Goal: Task Accomplishment & Management: Manage account settings

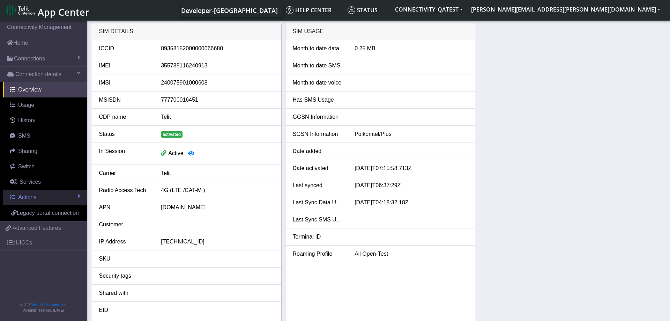
click at [40, 197] on link "Actions" at bounding box center [45, 196] width 84 height 15
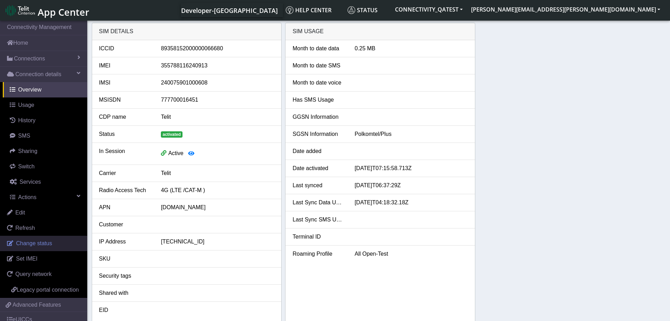
click at [39, 241] on span "Change status" at bounding box center [34, 243] width 36 height 6
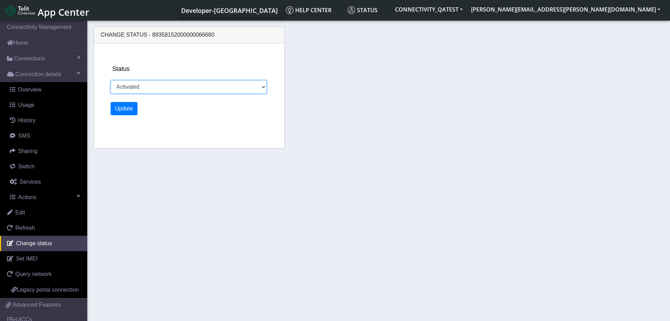
click at [111, 80] on select "Activated Deactivated Blocked" at bounding box center [189, 86] width 156 height 13
select select "deactivated"
click option "Deactivated" at bounding box center [0, 0] width 0 height 0
click at [125, 106] on button "Update" at bounding box center [124, 108] width 27 height 13
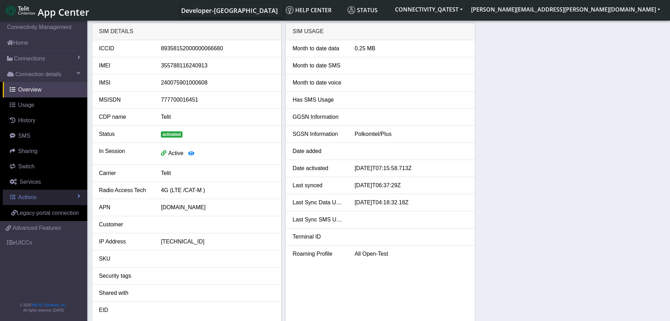
click at [47, 196] on link "Actions" at bounding box center [45, 196] width 84 height 15
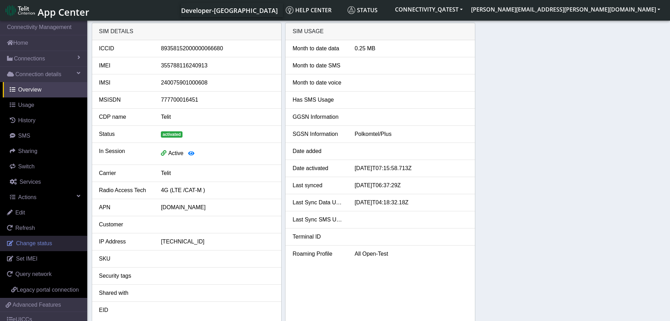
click at [32, 241] on span "Change status" at bounding box center [34, 243] width 36 height 6
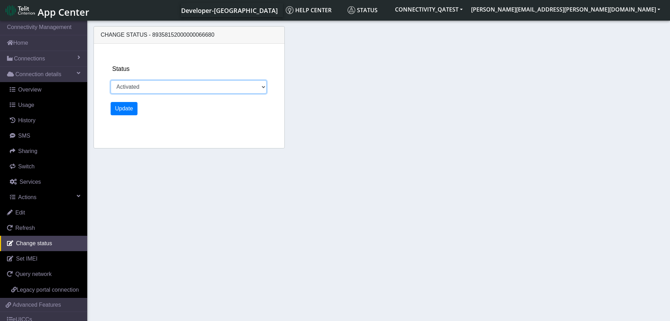
click at [111, 80] on select "Activated Deactivated Blocked" at bounding box center [189, 86] width 156 height 13
select select "deactivated"
click option "Deactivated" at bounding box center [0, 0] width 0 height 0
click at [125, 112] on button "Update" at bounding box center [124, 108] width 27 height 13
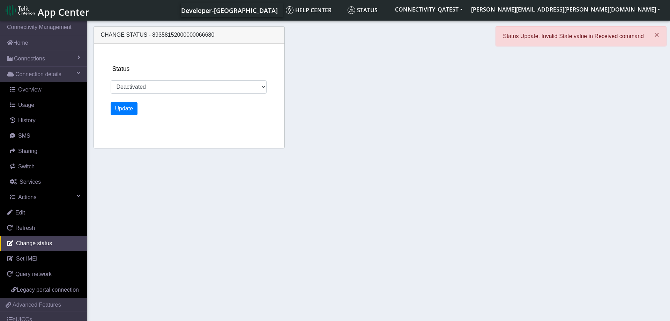
click at [347, 120] on div "Change status - 89358152000000066680 Status Activated Deactivated Blocked Update" at bounding box center [379, 88] width 574 height 131
click at [407, 142] on div "Change status - 89358152000000066680 Status Activated Deactivated Blocked Update" at bounding box center [379, 88] width 574 height 131
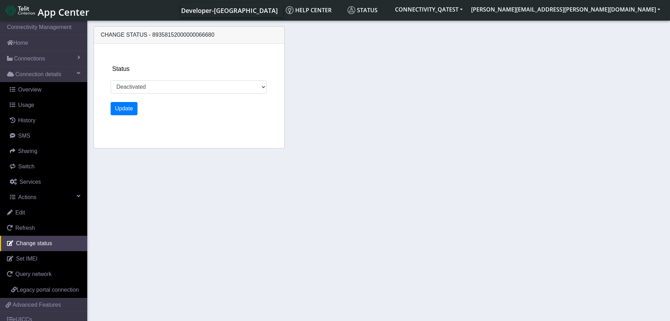
click at [423, 176] on section "Connectivity Management Home Connections List Map Connection details Overview U…" at bounding box center [335, 171] width 670 height 304
click at [127, 110] on button "Update" at bounding box center [124, 108] width 27 height 13
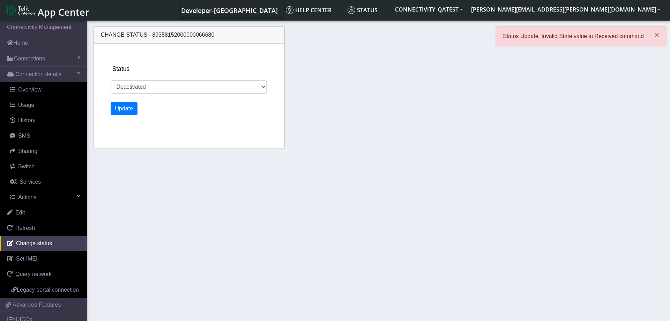
click at [422, 180] on section "Connectivity Management Home Connections List Map Connection details Overview U…" at bounding box center [335, 171] width 670 height 304
click at [52, 90] on link "Overview" at bounding box center [45, 89] width 84 height 15
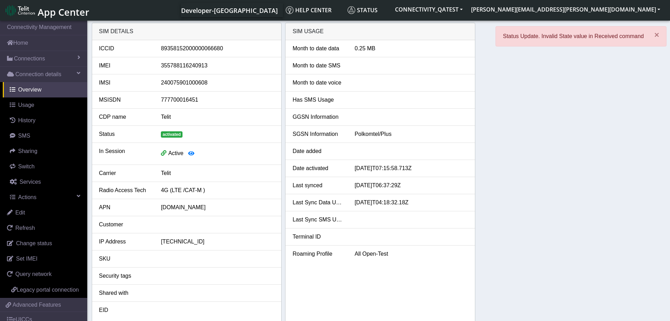
click at [584, 133] on div "SIM details ICCID [TECHNICAL_ID] IMEI [TECHNICAL_ID] IMSI [TECHNICAL_ID] MSISDN…" at bounding box center [379, 172] width 574 height 299
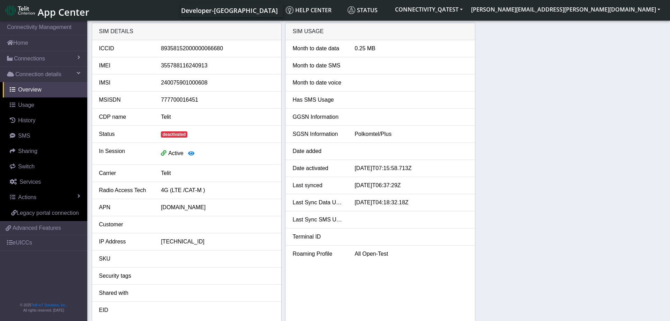
click at [550, 144] on div "SIM details ICCID 89358152000000066680 IMEI 355788116240913 IMSI 24007590100060…" at bounding box center [379, 172] width 574 height 299
click at [61, 198] on link "Actions" at bounding box center [45, 196] width 84 height 15
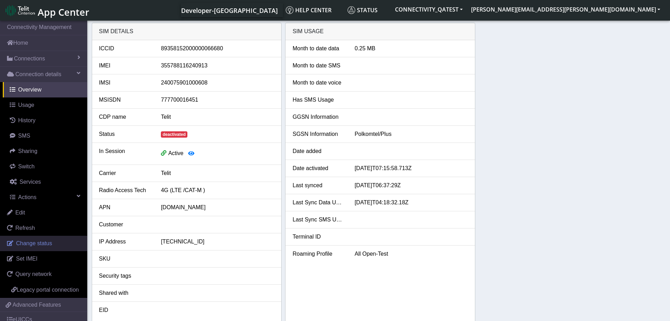
click at [37, 245] on span "Change status" at bounding box center [34, 243] width 36 height 6
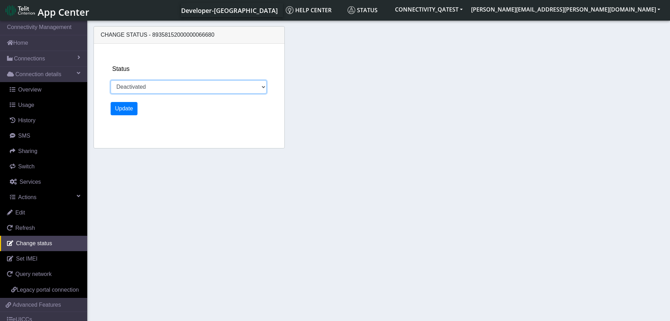
click at [111, 80] on select "Activated Deactivated Blocked" at bounding box center [189, 86] width 156 height 13
select select "activated"
click option "Activated" at bounding box center [0, 0] width 0 height 0
click at [124, 104] on button "Update" at bounding box center [124, 108] width 27 height 13
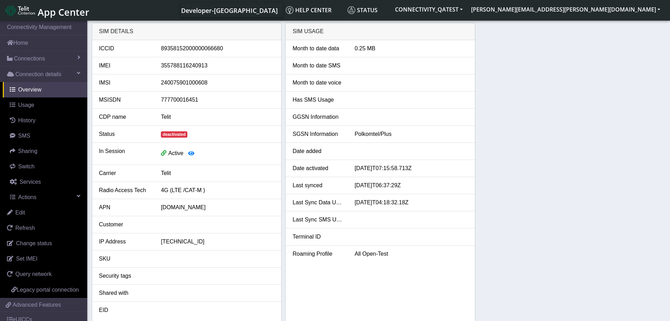
click at [515, 174] on div "SIM details ICCID 89358152000000066680 IMEI 355788116240913 IMSI 24007590100060…" at bounding box center [379, 172] width 574 height 299
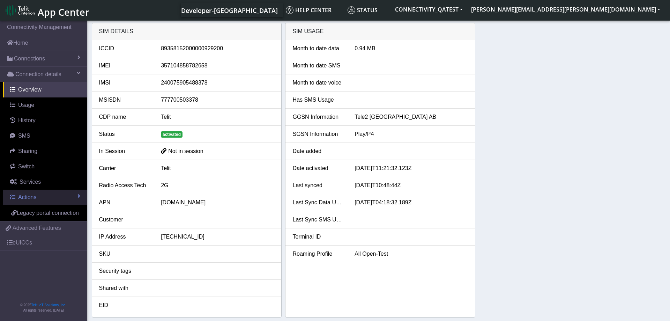
click at [43, 200] on link "Actions" at bounding box center [45, 196] width 84 height 15
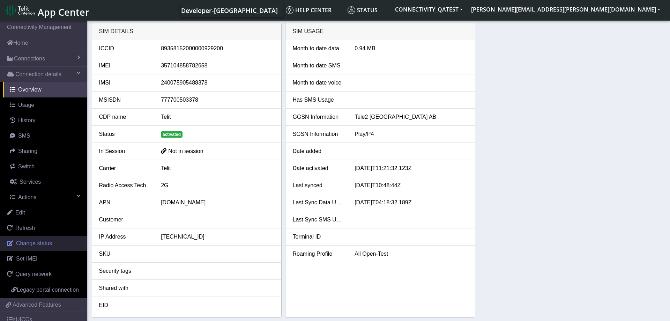
click at [46, 239] on link "Change status" at bounding box center [43, 242] width 87 height 15
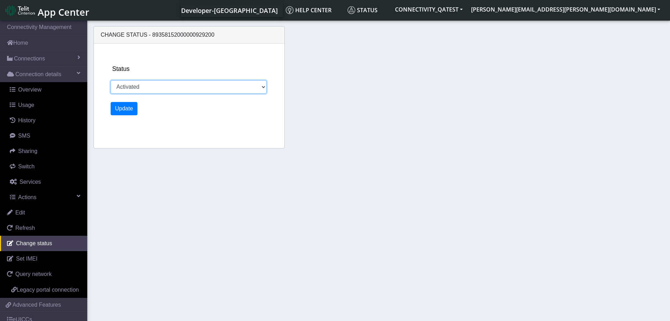
click at [111, 80] on select "Activated Deactivated Blocked" at bounding box center [189, 86] width 156 height 13
select select "deactivated"
click option "Deactivated" at bounding box center [0, 0] width 0 height 0
click at [126, 109] on button "Update" at bounding box center [124, 108] width 27 height 13
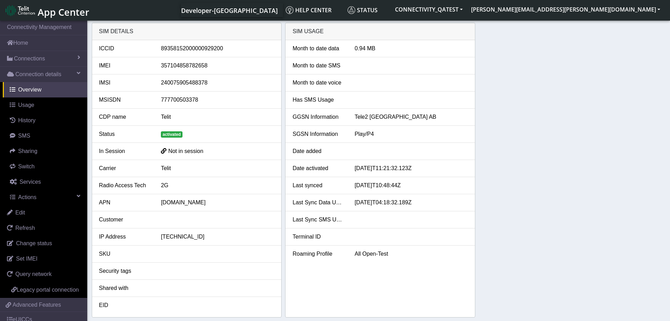
click at [549, 152] on div "SIM details ICCID 89358152000000929200 IMEI 357104858782658 IMSI 24007590548837…" at bounding box center [379, 170] width 574 height 294
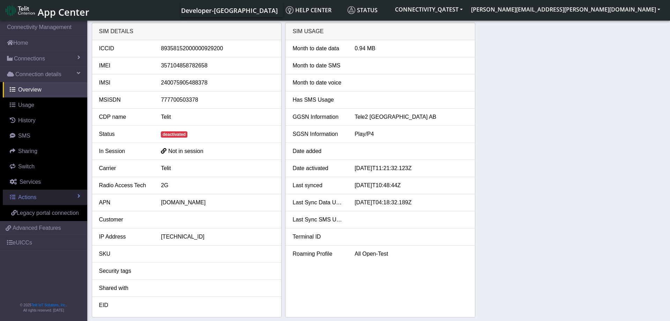
click at [60, 195] on link "Actions" at bounding box center [45, 196] width 84 height 15
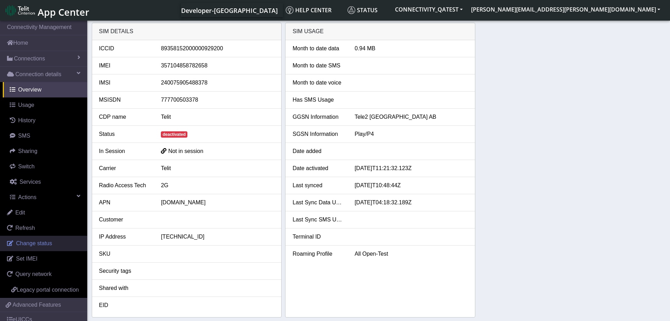
click at [39, 242] on span "Change status" at bounding box center [34, 243] width 36 height 6
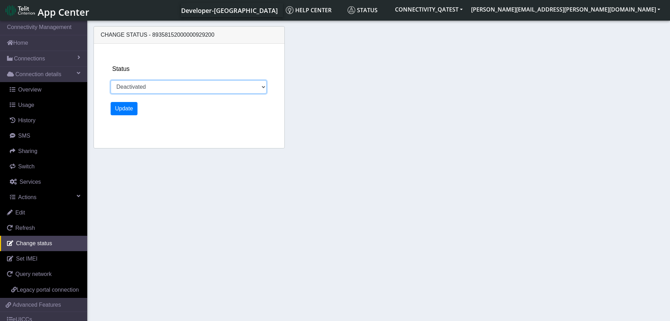
click at [111, 80] on select "Activated Deactivated Blocked" at bounding box center [189, 86] width 156 height 13
select select "activated"
click option "Activated" at bounding box center [0, 0] width 0 height 0
click at [120, 106] on button "Update" at bounding box center [124, 108] width 27 height 13
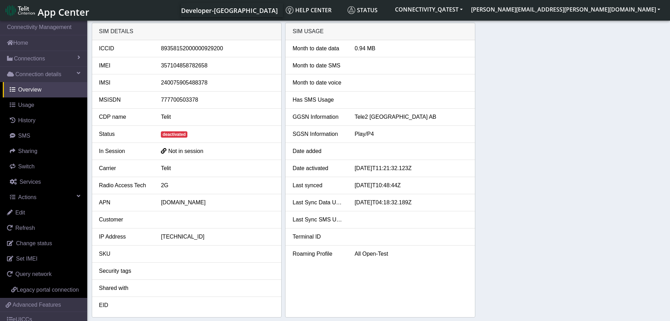
click at [597, 151] on div "SIM details ICCID 89358152000000929200 IMEI 357104858782658 IMSI 24007590548837…" at bounding box center [379, 170] width 574 height 294
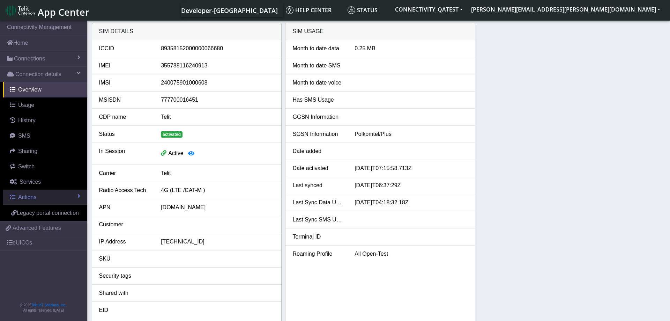
click at [53, 195] on link "Actions" at bounding box center [45, 196] width 84 height 15
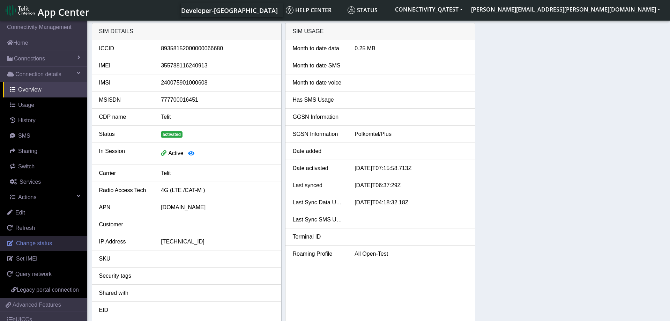
click at [47, 242] on span "Change status" at bounding box center [34, 243] width 36 height 6
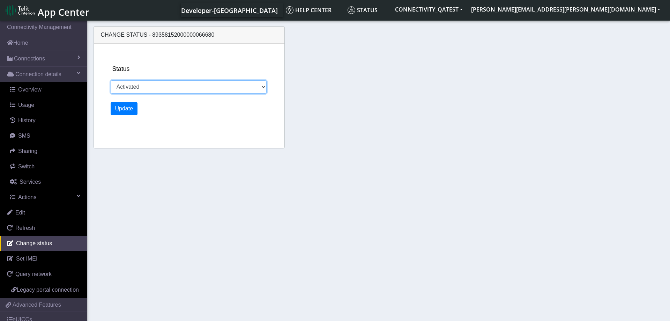
click at [111, 80] on select "Activated Deactivated Blocked" at bounding box center [189, 86] width 156 height 13
select select "deactivated"
click option "Deactivated" at bounding box center [0, 0] width 0 height 0
click at [129, 107] on button "Update" at bounding box center [124, 108] width 27 height 13
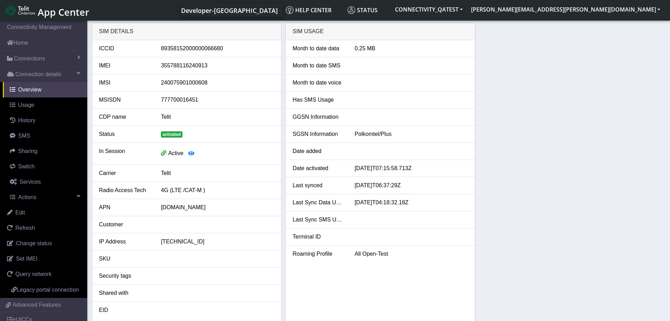
click at [541, 165] on div "SIM details ICCID [TECHNICAL_ID] IMEI [TECHNICAL_ID] IMSI [TECHNICAL_ID] MSISDN…" at bounding box center [379, 172] width 574 height 299
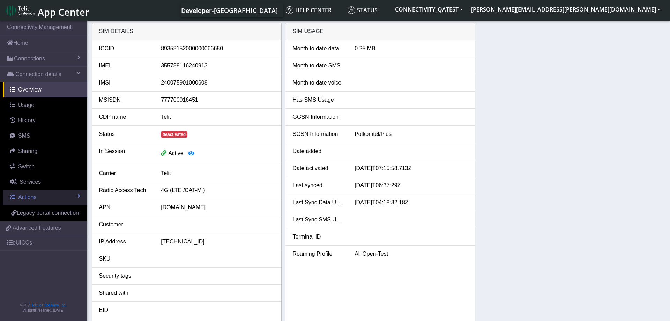
click at [49, 198] on link "Actions" at bounding box center [45, 196] width 84 height 15
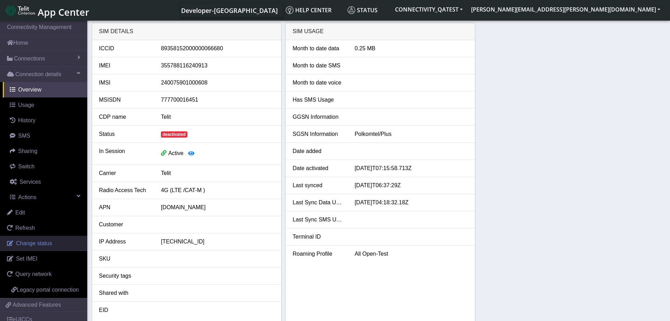
click at [44, 240] on span "Change status" at bounding box center [34, 243] width 36 height 6
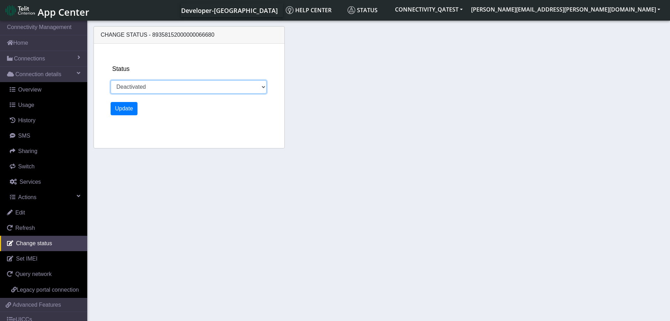
click at [111, 80] on select "Activated Deactivated Blocked" at bounding box center [189, 86] width 156 height 13
select select "activated"
click option "Activated" at bounding box center [0, 0] width 0 height 0
click at [122, 104] on button "Update" at bounding box center [124, 108] width 27 height 13
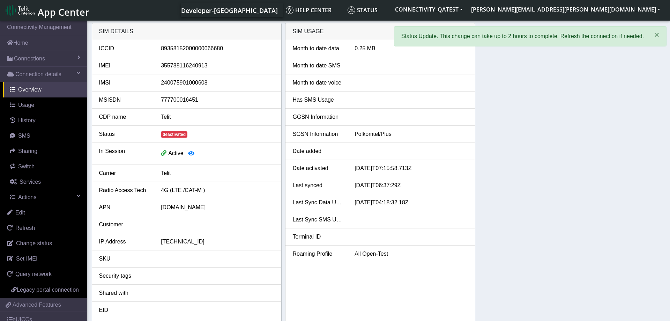
click at [507, 133] on div "SIM details ICCID [TECHNICAL_ID] IMEI [TECHNICAL_ID] IMSI [TECHNICAL_ID] MSISDN…" at bounding box center [379, 172] width 574 height 299
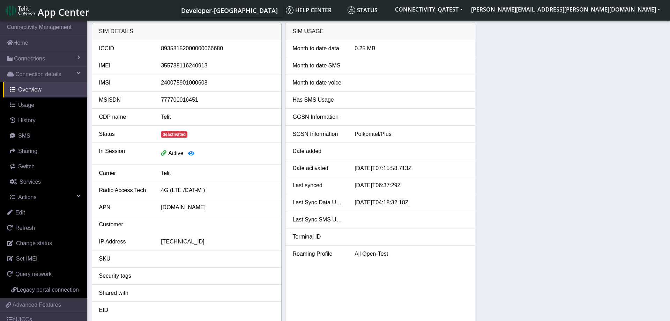
click at [650, 160] on div "SIM details ICCID 89358152000000066680 IMEI 355788116240913 IMSI 24007590100060…" at bounding box center [379, 172] width 574 height 299
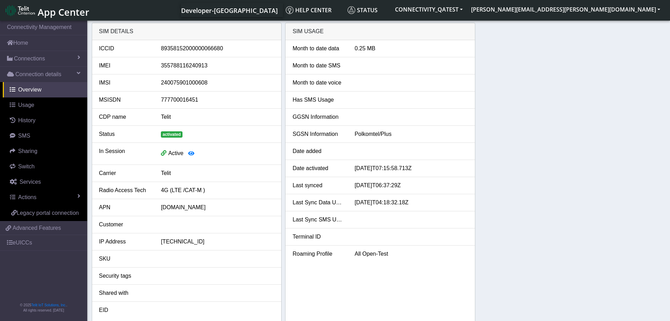
click at [523, 181] on div "SIM details ICCID [TECHNICAL_ID] IMEI [TECHNICAL_ID] IMSI [TECHNICAL_ID] MSISDN…" at bounding box center [379, 172] width 574 height 299
click at [53, 195] on link "Actions" at bounding box center [45, 196] width 84 height 15
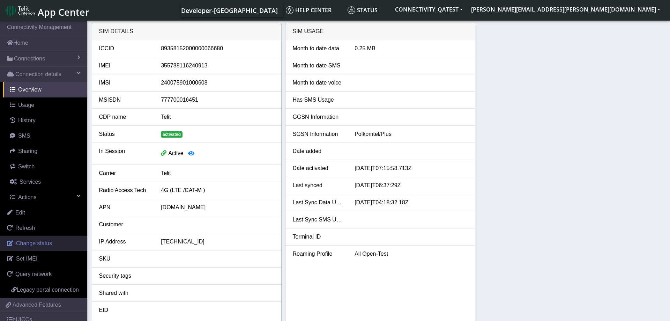
click at [48, 245] on span "Change status" at bounding box center [34, 243] width 36 height 6
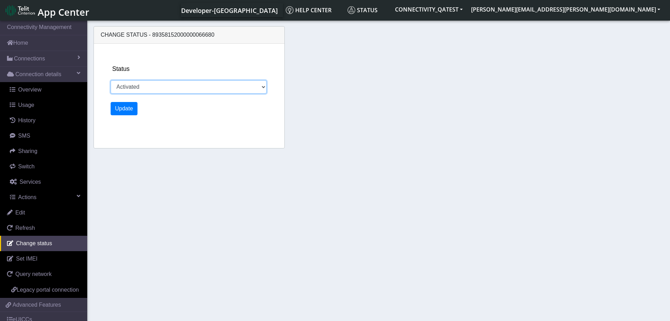
click at [111, 80] on select "Activated Deactivated Blocked" at bounding box center [189, 86] width 156 height 13
select select "deactivated"
click option "Deactivated" at bounding box center [0, 0] width 0 height 0
click at [125, 107] on button "Update" at bounding box center [124, 108] width 27 height 13
